Goal: Information Seeking & Learning: Learn about a topic

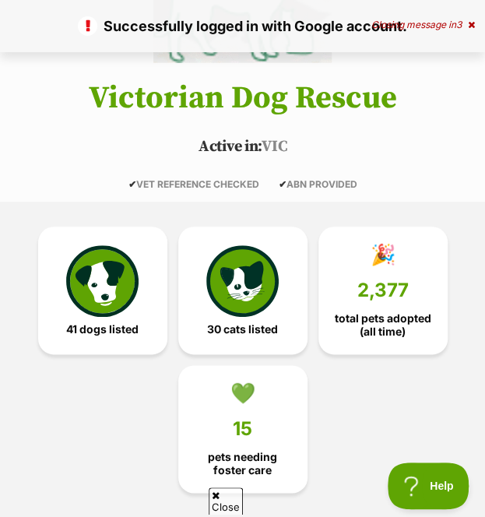
scroll to position [205, 0]
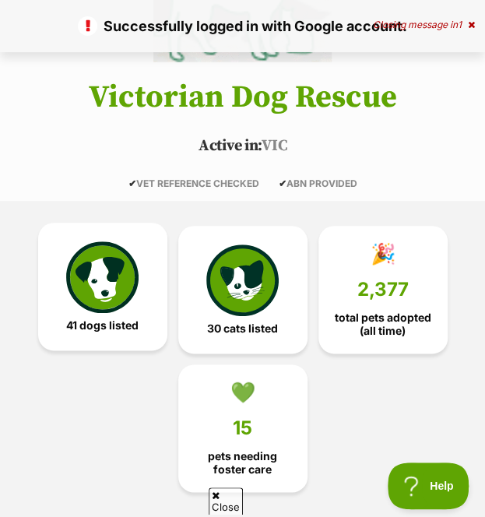
click at [138, 315] on link "41 dogs listed" at bounding box center [102, 287] width 129 height 128
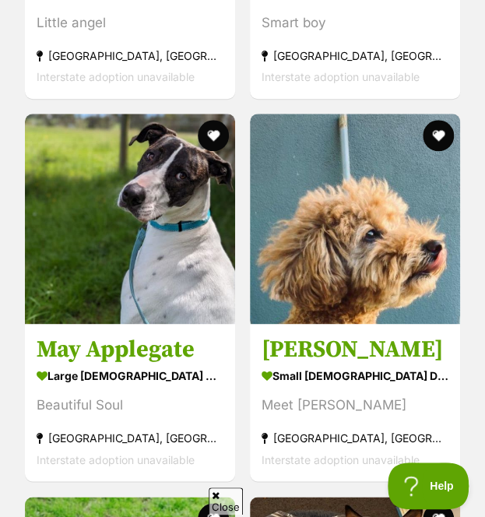
scroll to position [6099, 0]
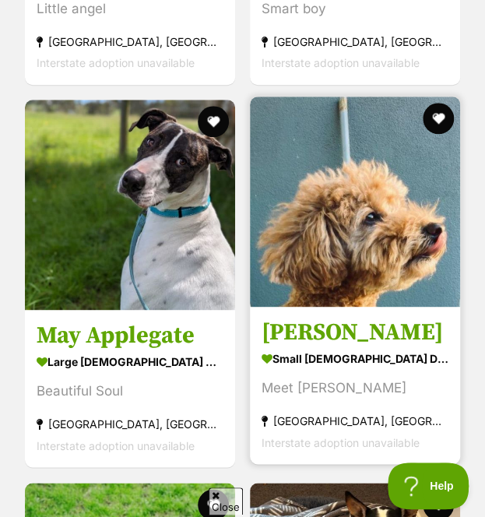
click at [343, 254] on img at bounding box center [355, 202] width 210 height 210
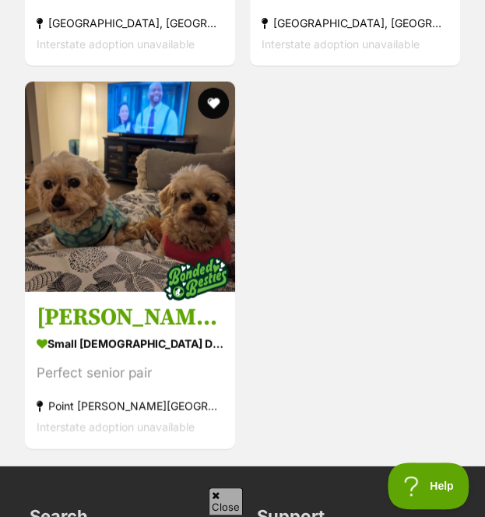
scroll to position [9558, 0]
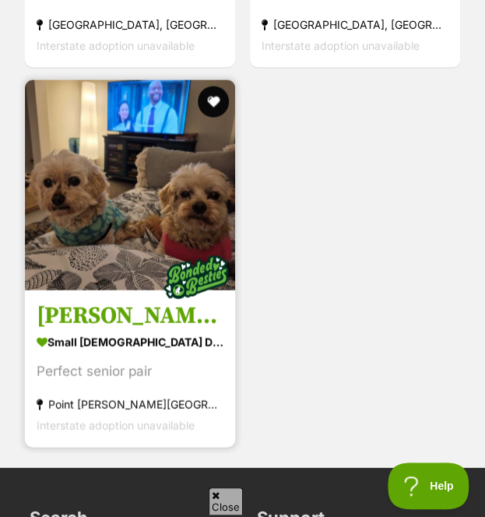
click at [118, 321] on link "Charlie and Lola small female Dog Perfect senior pair Point Cook, VIC Interstat…" at bounding box center [130, 369] width 210 height 158
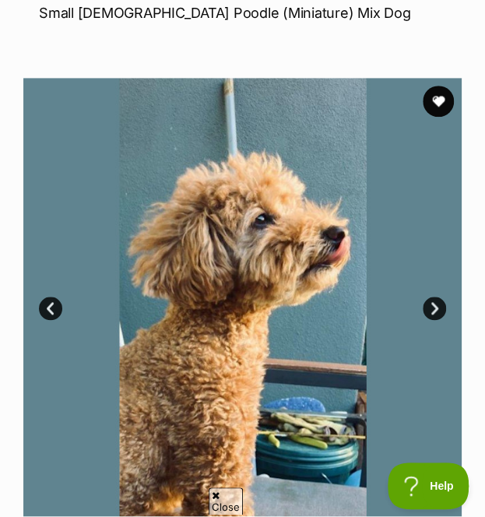
scroll to position [230, 0]
